Goal: Find specific page/section: Find specific page/section

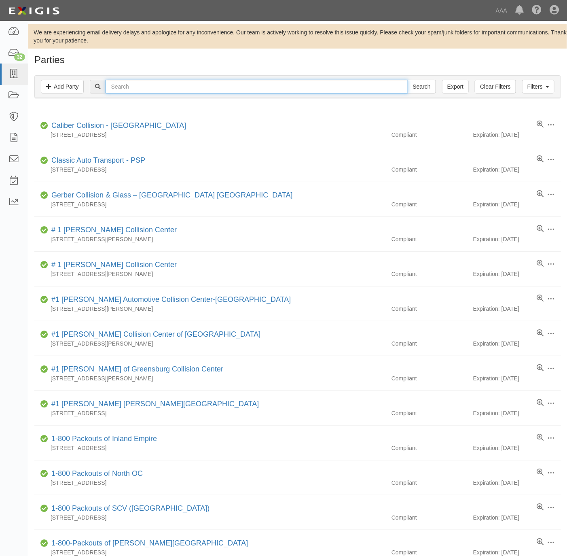
click at [142, 81] on input "text" at bounding box center [257, 87] width 302 height 14
paste input "Freddy's Auto Parts, LLC"
type input "Freddy's Auto Parts, LLC"
click at [422, 85] on input "Search" at bounding box center [422, 87] width 28 height 14
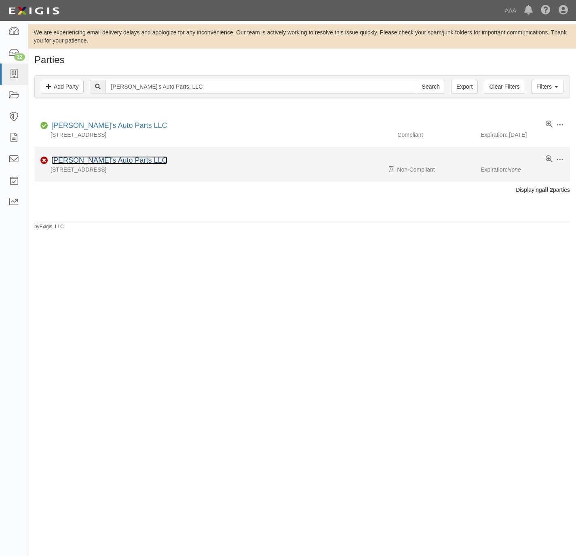
click at [90, 158] on link "Freddy's Auto Parts LLC" at bounding box center [109, 160] width 116 height 8
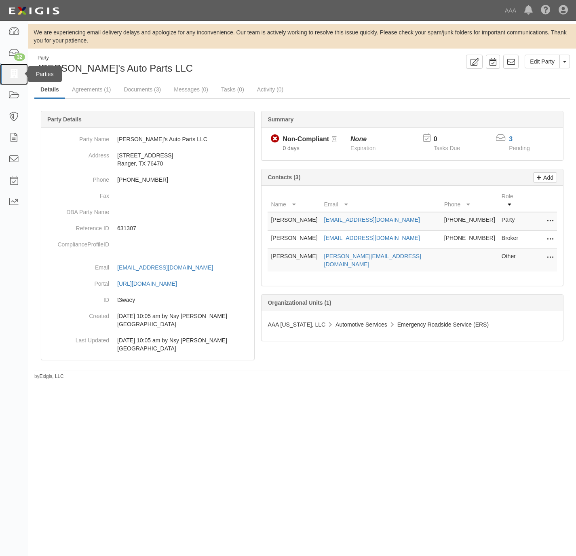
click at [13, 72] on icon at bounding box center [13, 74] width 11 height 9
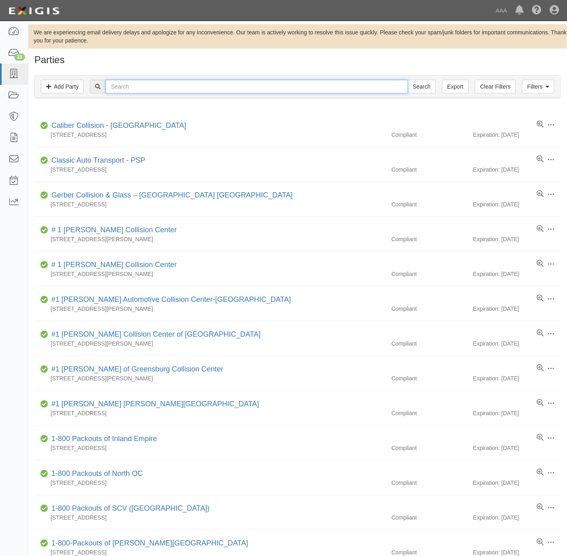
click at [141, 85] on input "text" at bounding box center [257, 87] width 302 height 14
paste input "Mars Towing & Recovery"
type input "Mars Towing & Recovery"
click at [408, 80] on input "Search" at bounding box center [422, 87] width 28 height 14
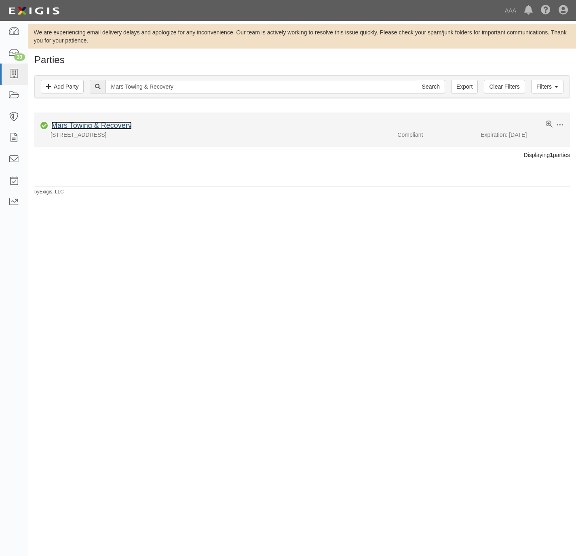
click at [65, 125] on link "Mars Towing & Recovery" at bounding box center [91, 125] width 80 height 8
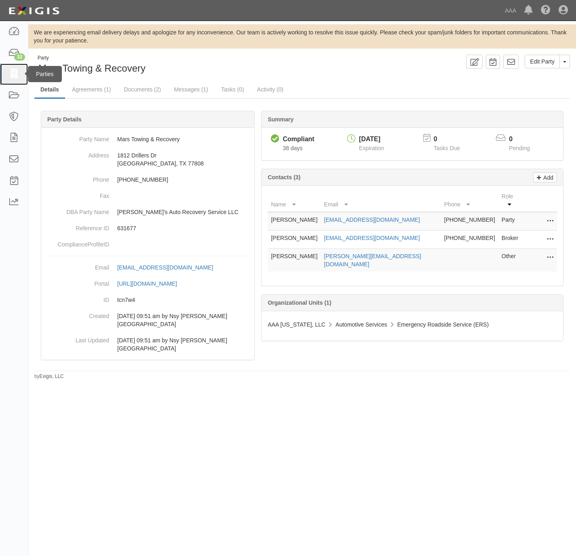
click at [10, 73] on icon at bounding box center [13, 74] width 11 height 9
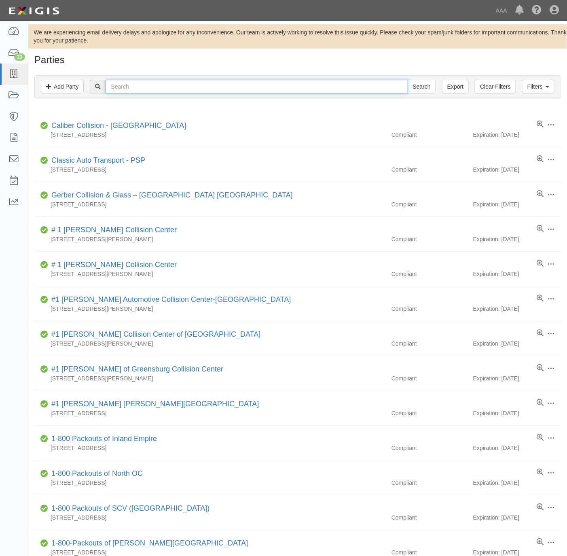
click at [156, 85] on input "text" at bounding box center [257, 87] width 302 height 14
paste input "[PERSON_NAME] TRUCK & AUTO"
type input "[PERSON_NAME] TRUCK & AUTO"
click at [416, 87] on input "Search" at bounding box center [422, 87] width 28 height 14
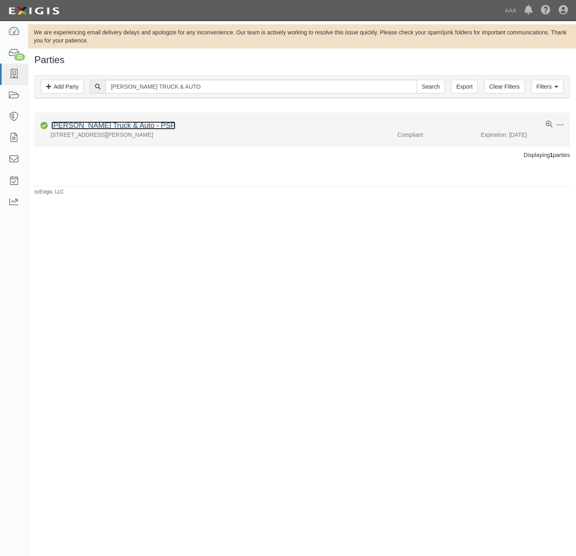
click at [89, 126] on link "[PERSON_NAME] Truck & Auto - PSP" at bounding box center [113, 125] width 124 height 8
